Goal: Task Accomplishment & Management: Manage account settings

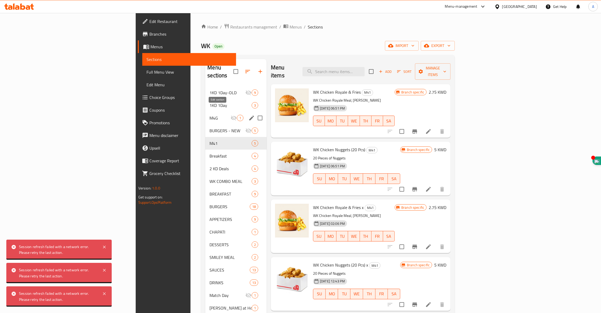
click at [249, 115] on icon "edit" at bounding box center [251, 117] width 5 height 5
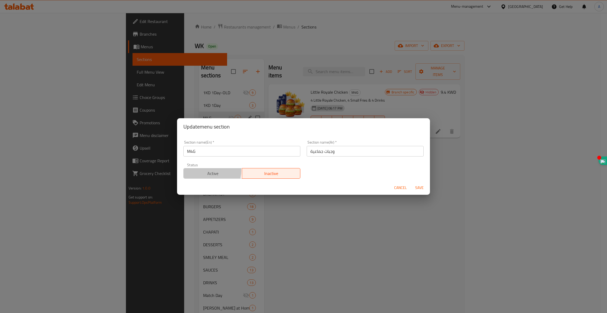
click at [207, 171] on span "Active" at bounding box center [213, 173] width 54 height 8
click at [423, 189] on span "Save" at bounding box center [419, 187] width 13 height 7
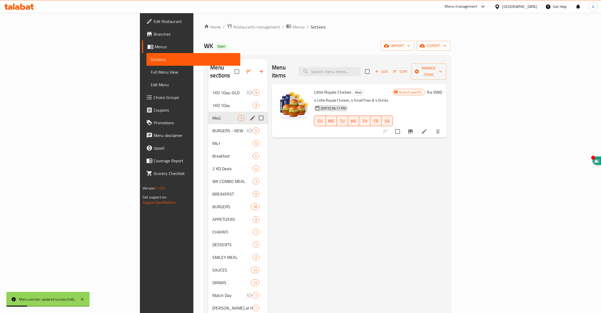
click at [414, 128] on icon "Branch-specific-item" at bounding box center [410, 131] width 6 height 6
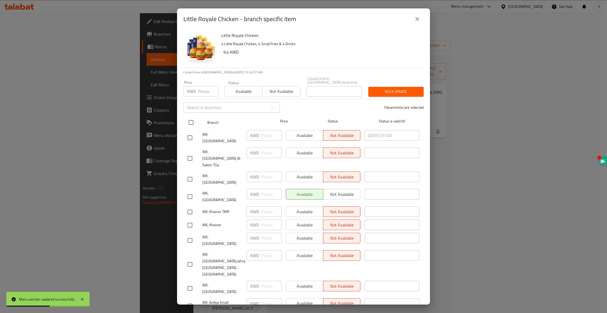
click at [191, 120] on input "checkbox" at bounding box center [191, 122] width 11 height 11
checkbox input "true"
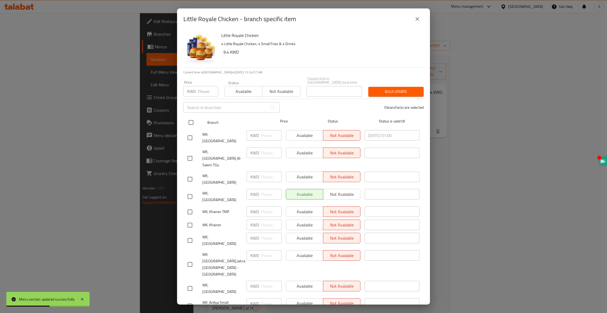
checkbox input "true"
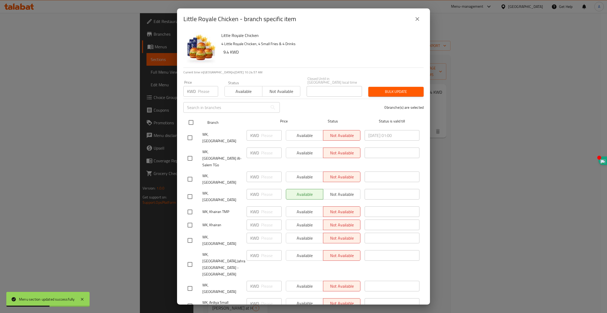
checkbox input "true"
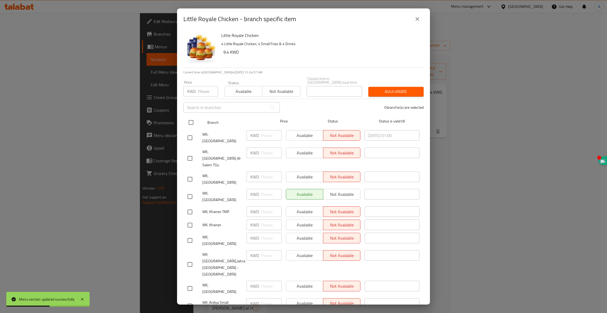
checkbox input "true"
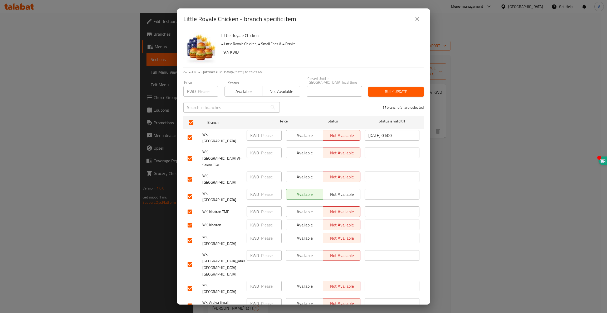
click at [301, 173] on span "Available" at bounding box center [304, 177] width 33 height 8
click at [352, 173] on span "Not available" at bounding box center [341, 177] width 33 height 8
click at [304, 282] on span "Available" at bounding box center [304, 286] width 33 height 8
click at [304, 299] on span "Available" at bounding box center [304, 303] width 33 height 8
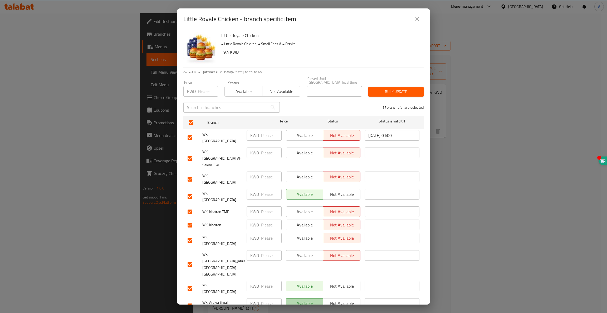
click at [303, 298] on button "Available" at bounding box center [304, 303] width 37 height 11
click at [303, 299] on span "Available" at bounding box center [304, 303] width 33 height 8
click at [330, 299] on span "Not available" at bounding box center [341, 303] width 33 height 8
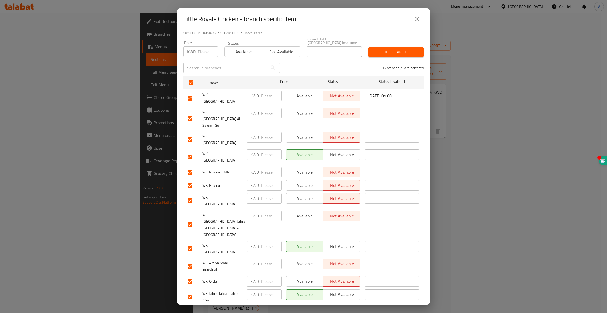
scroll to position [71, 0]
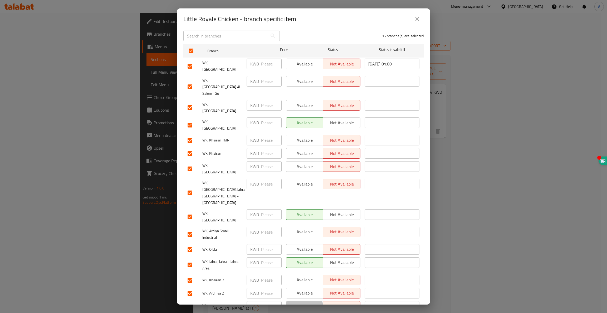
click at [301, 302] on span "Available" at bounding box center [304, 306] width 33 height 8
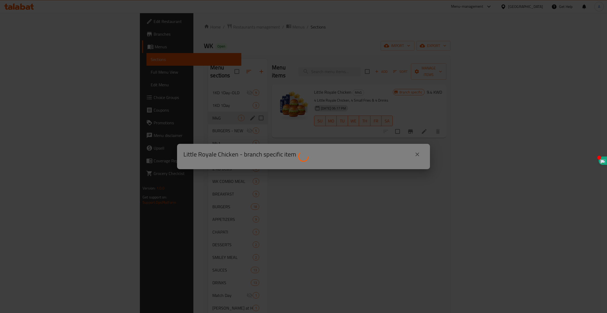
scroll to position [0, 0]
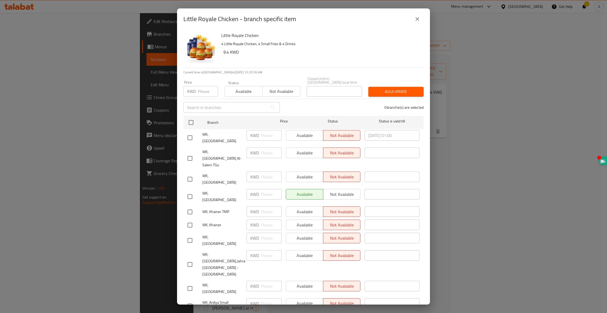
click at [301, 147] on div "Available Not available" at bounding box center [323, 152] width 75 height 11
drag, startPoint x: 298, startPoint y: 144, endPoint x: 297, endPoint y: 141, distance: 2.9
click at [299, 147] on div "Available Not available" at bounding box center [323, 152] width 75 height 11
click at [189, 153] on input "checkbox" at bounding box center [189, 158] width 11 height 11
checkbox input "true"
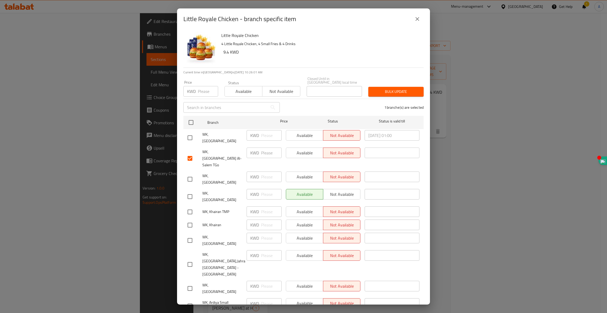
click at [187, 132] on input "checkbox" at bounding box center [189, 137] width 11 height 11
checkbox input "true"
click at [188, 173] on input "checkbox" at bounding box center [189, 178] width 11 height 11
checkbox input "true"
click at [191, 191] on input "checkbox" at bounding box center [189, 196] width 11 height 11
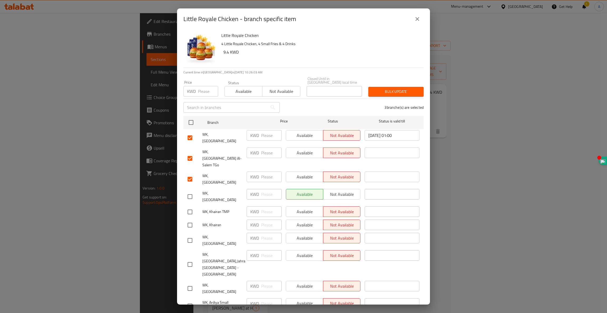
checkbox input "true"
click at [192, 219] on input "checkbox" at bounding box center [189, 224] width 11 height 11
checkbox input "true"
click at [188, 283] on input "checkbox" at bounding box center [189, 288] width 11 height 11
checkbox input "true"
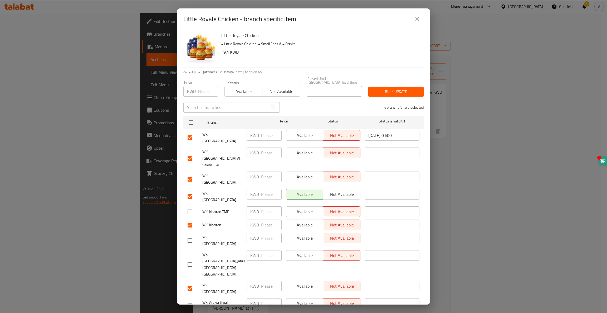
scroll to position [40, 0]
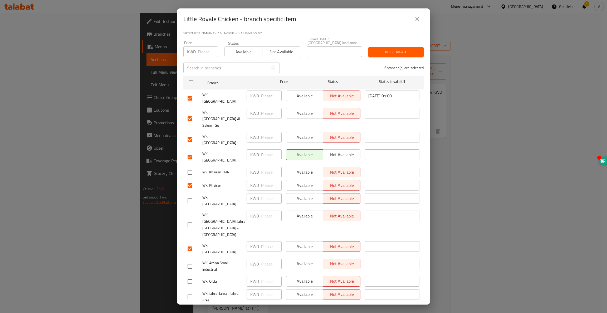
click at [191, 291] on input "checkbox" at bounding box center [189, 296] width 11 height 11
checkbox input "true"
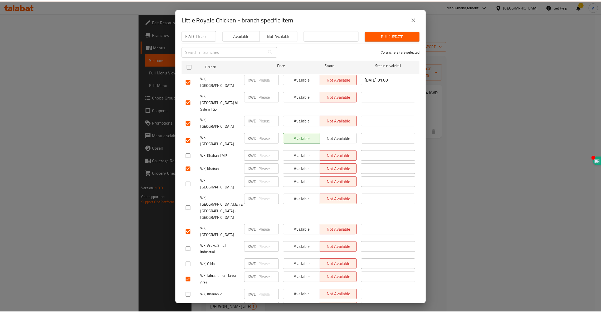
scroll to position [71, 0]
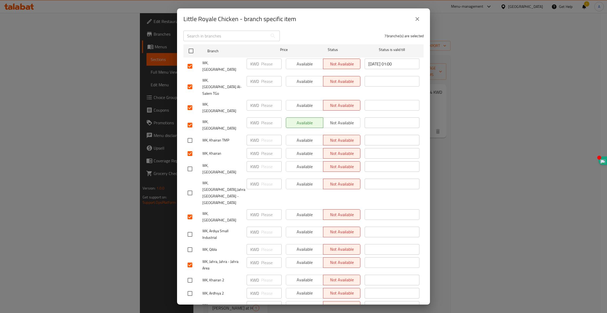
checkbox input "true"
drag, startPoint x: 309, startPoint y: 286, endPoint x: 309, endPoint y: 283, distance: 3.4
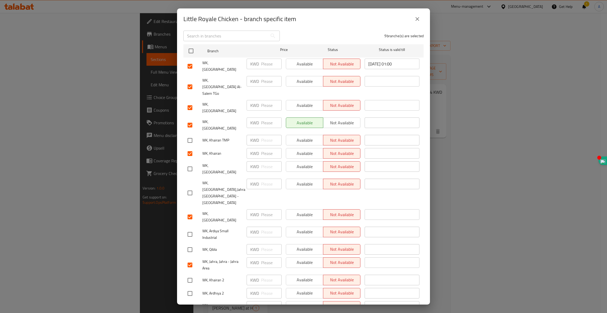
click at [294, 258] on span "Available" at bounding box center [304, 262] width 33 height 8
click at [302, 211] on span "Available" at bounding box center [304, 215] width 33 height 8
click at [295, 149] on span "Available" at bounding box center [304, 153] width 33 height 8
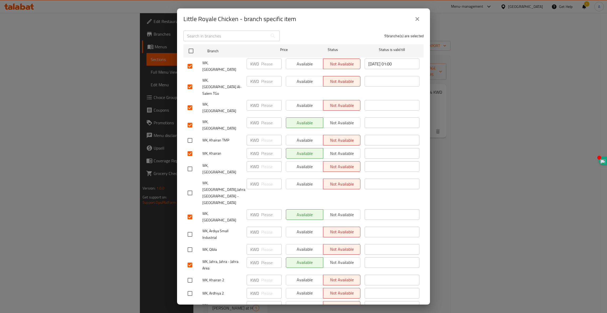
click at [291, 101] on span "Available" at bounding box center [304, 105] width 33 height 8
click at [295, 77] on span "Available" at bounding box center [304, 81] width 33 height 8
click at [296, 60] on span "Available" at bounding box center [304, 64] width 33 height 8
